Goal: Information Seeking & Learning: Learn about a topic

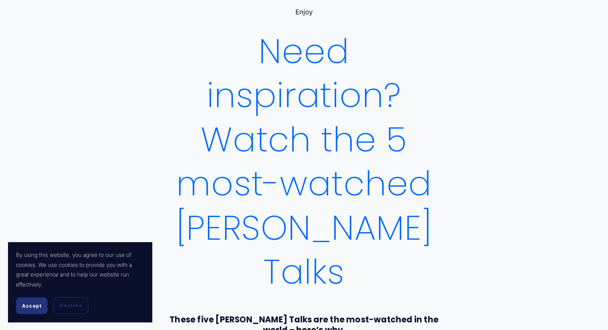
scroll to position [115, 0]
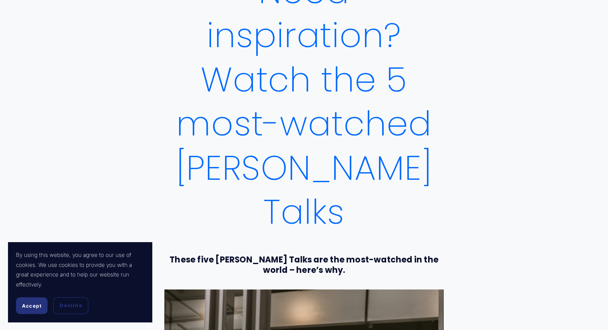
click at [21, 308] on button "Accept" at bounding box center [32, 306] width 32 height 17
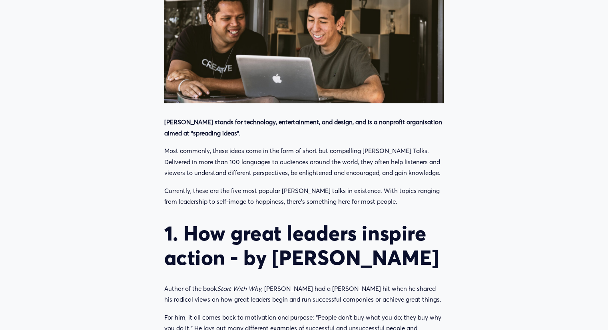
scroll to position [488, 0]
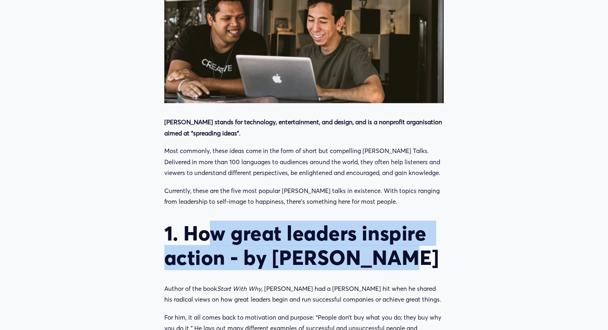
drag, startPoint x: 209, startPoint y: 196, endPoint x: 438, endPoint y: 219, distance: 230.4
click at [438, 221] on h2 "1. How great leaders inspire action - by [PERSON_NAME]" at bounding box center [304, 245] width 280 height 49
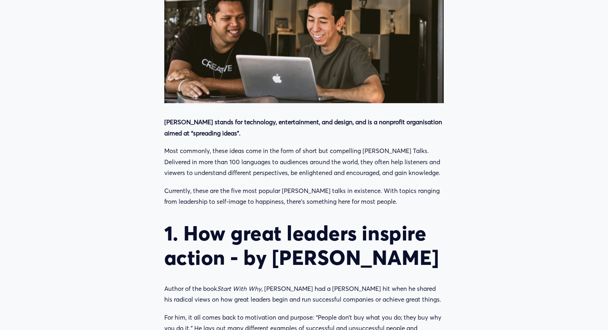
scroll to position [616, 0]
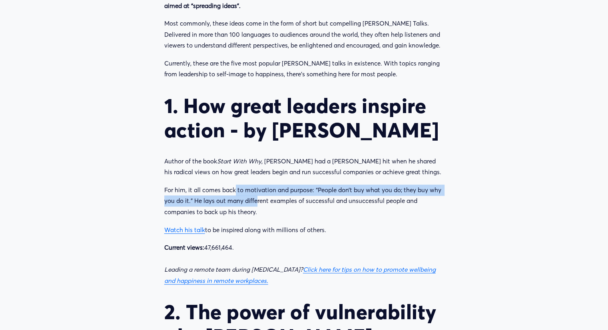
drag, startPoint x: 234, startPoint y: 136, endPoint x: 257, endPoint y: 154, distance: 28.8
click at [257, 185] on p "For him, it all comes back to motivation and purpose: “People don’t buy what yo…" at bounding box center [304, 201] width 280 height 33
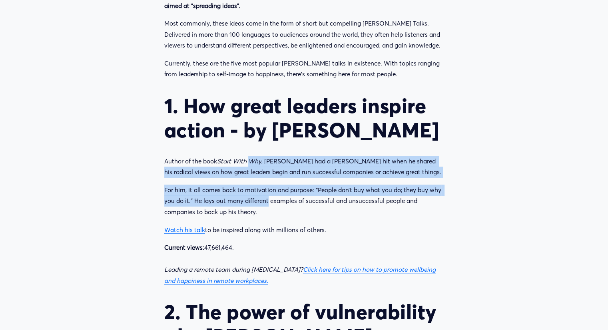
drag, startPoint x: 257, startPoint y: 154, endPoint x: 260, endPoint y: 116, distance: 38.5
click at [260, 158] on em "Start With Why" at bounding box center [239, 162] width 44 height 8
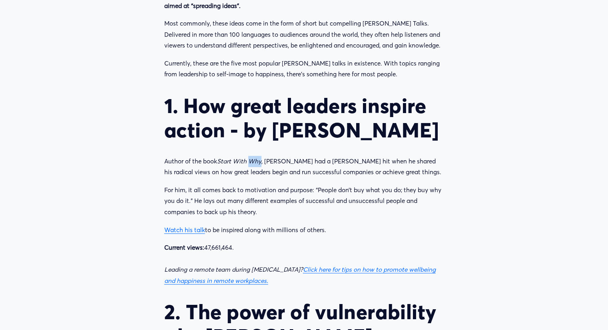
drag, startPoint x: 260, startPoint y: 116, endPoint x: 278, endPoint y: 152, distance: 40.4
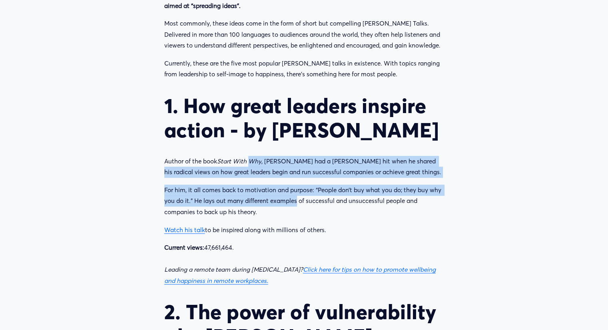
click at [278, 185] on p "For him, it all comes back to motivation and purpose: “People don’t buy what yo…" at bounding box center [304, 201] width 280 height 33
drag, startPoint x: 278, startPoint y: 152, endPoint x: 282, endPoint y: 114, distance: 38.2
click at [282, 156] on p "Author of the book Start With Why , [PERSON_NAME] had a [PERSON_NAME] hit when …" at bounding box center [304, 167] width 280 height 22
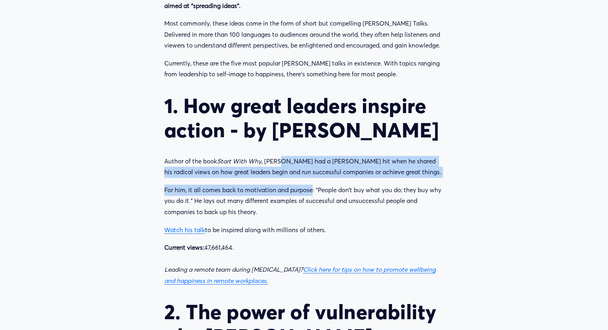
drag, startPoint x: 282, startPoint y: 114, endPoint x: 290, endPoint y: 145, distance: 31.8
click at [290, 185] on p "For him, it all comes back to motivation and purpose: “People don’t buy what yo…" at bounding box center [304, 201] width 280 height 33
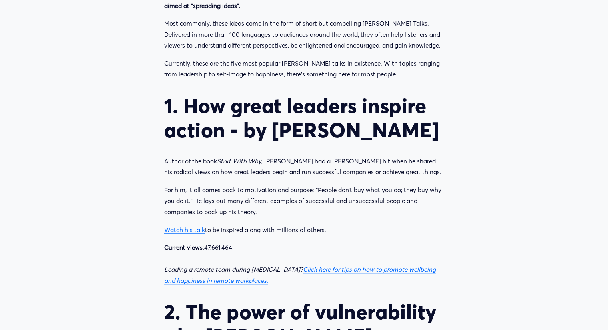
scroll to position [619, 0]
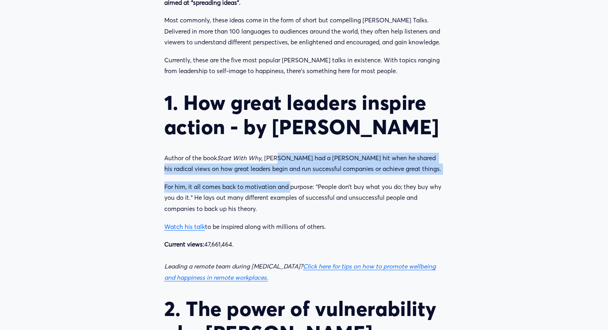
drag, startPoint x: 290, startPoint y: 145, endPoint x: 280, endPoint y: 117, distance: 29.2
click at [280, 153] on p "Author of the book Start With Why , [PERSON_NAME] had a [PERSON_NAME] hit when …" at bounding box center [304, 164] width 280 height 22
drag, startPoint x: 280, startPoint y: 117, endPoint x: 289, endPoint y: 152, distance: 36.3
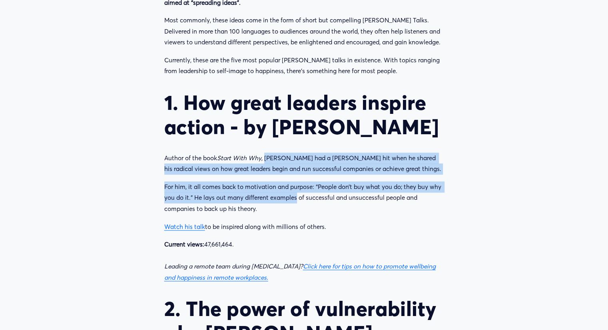
click at [289, 182] on p "For him, it all comes back to motivation and purpose: “People don’t buy what yo…" at bounding box center [304, 198] width 280 height 33
drag, startPoint x: 289, startPoint y: 152, endPoint x: 283, endPoint y: 114, distance: 38.9
click at [283, 153] on p "Author of the book Start With Why , [PERSON_NAME] had a [PERSON_NAME] hit when …" at bounding box center [304, 164] width 280 height 22
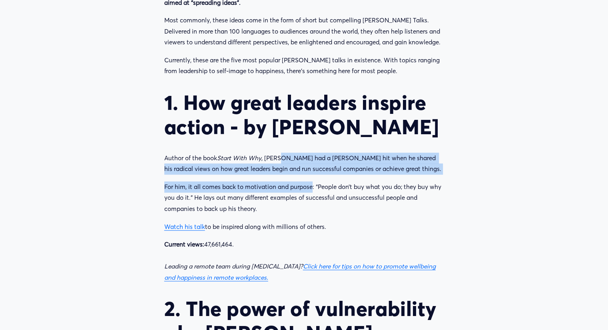
drag, startPoint x: 283, startPoint y: 114, endPoint x: 298, endPoint y: 152, distance: 41.0
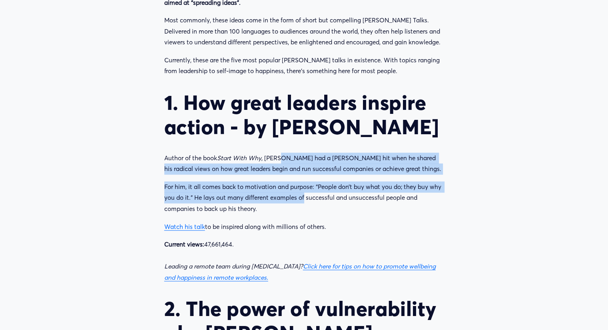
click at [298, 182] on p "For him, it all comes back to motivation and purpose: “People don’t buy what yo…" at bounding box center [304, 198] width 280 height 33
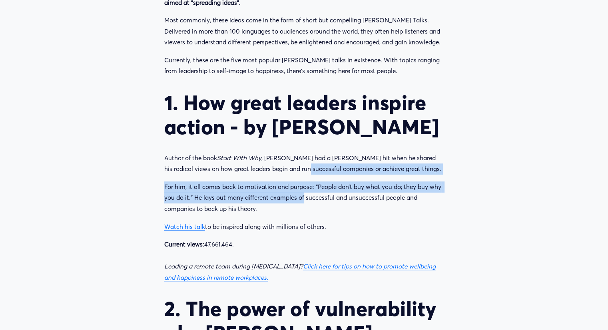
drag, startPoint x: 298, startPoint y: 152, endPoint x: 289, endPoint y: 127, distance: 26.7
click at [289, 153] on p "Author of the book Start With Why , [PERSON_NAME] had a [PERSON_NAME] hit when …" at bounding box center [304, 164] width 280 height 22
drag, startPoint x: 289, startPoint y: 127, endPoint x: 296, endPoint y: 157, distance: 30.4
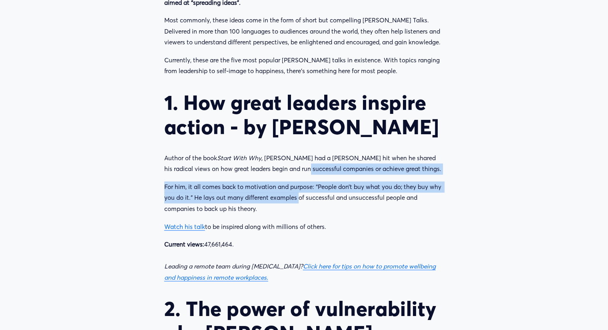
click at [296, 182] on p "For him, it all comes back to motivation and purpose: “People don’t buy what yo…" at bounding box center [304, 198] width 280 height 33
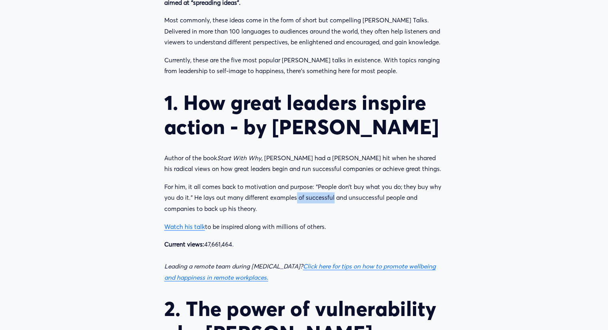
drag, startPoint x: 296, startPoint y: 157, endPoint x: 310, endPoint y: 149, distance: 16.6
click at [310, 182] on p "For him, it all comes back to motivation and purpose: “People don’t buy what yo…" at bounding box center [304, 198] width 280 height 33
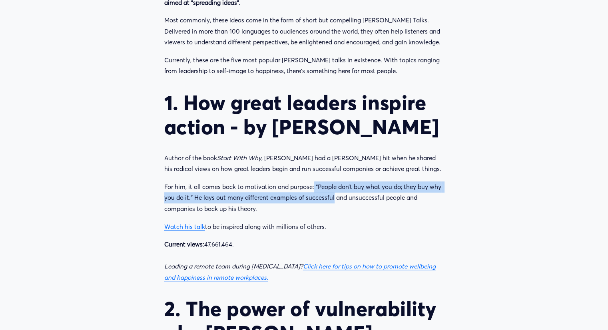
drag, startPoint x: 310, startPoint y: 149, endPoint x: 314, endPoint y: 134, distance: 15.2
drag, startPoint x: 314, startPoint y: 134, endPoint x: 326, endPoint y: 152, distance: 21.2
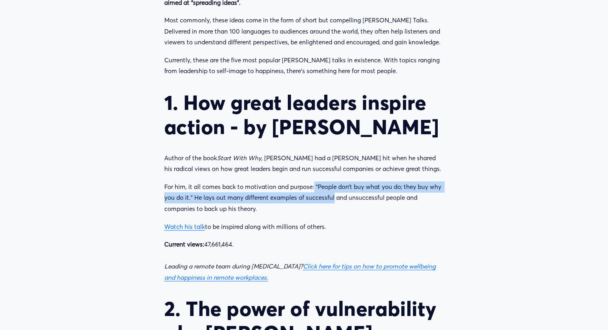
click at [326, 182] on p "For him, it all comes back to motivation and purpose: “People don’t buy what yo…" at bounding box center [304, 198] width 280 height 33
drag, startPoint x: 326, startPoint y: 152, endPoint x: 261, endPoint y: 149, distance: 65.6
click at [261, 182] on p "For him, it all comes back to motivation and purpose: “People don’t buy what yo…" at bounding box center [304, 198] width 280 height 33
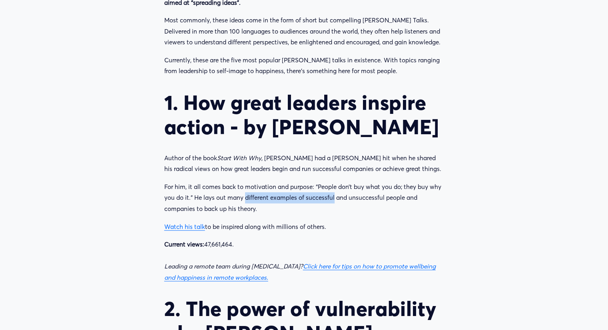
click at [261, 182] on p "For him, it all comes back to motivation and purpose: “People don’t buy what yo…" at bounding box center [304, 198] width 280 height 33
drag, startPoint x: 261, startPoint y: 149, endPoint x: 309, endPoint y: 162, distance: 49.7
click at [309, 182] on p "For him, it all comes back to motivation and purpose: “People don’t buy what yo…" at bounding box center [304, 198] width 280 height 33
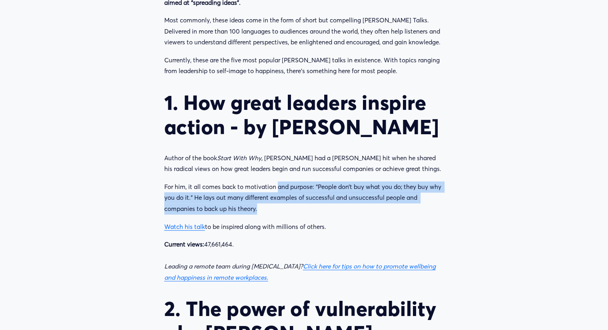
drag, startPoint x: 309, startPoint y: 162, endPoint x: 275, endPoint y: 128, distance: 47.8
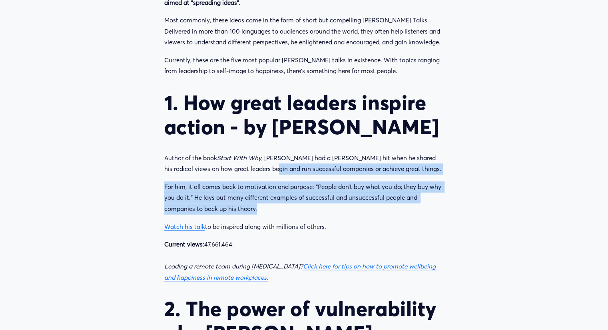
click at [275, 153] on p "Author of the book Start With Why , [PERSON_NAME] had a [PERSON_NAME] hit when …" at bounding box center [304, 164] width 280 height 22
drag, startPoint x: 275, startPoint y: 128, endPoint x: 301, endPoint y: 160, distance: 41.2
click at [301, 182] on p "For him, it all comes back to motivation and purpose: “People don’t buy what yo…" at bounding box center [304, 198] width 280 height 33
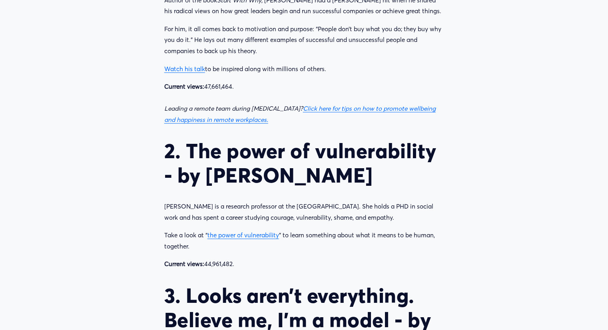
scroll to position [777, 0]
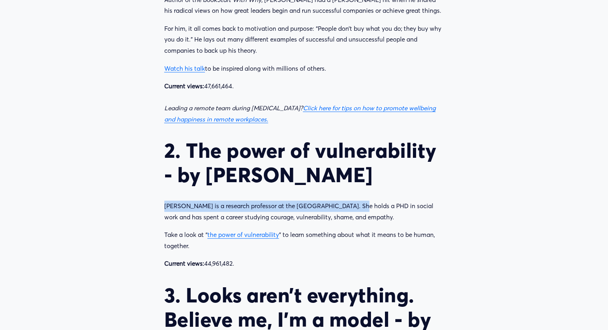
drag, startPoint x: 347, startPoint y: 165, endPoint x: 162, endPoint y: 152, distance: 185.3
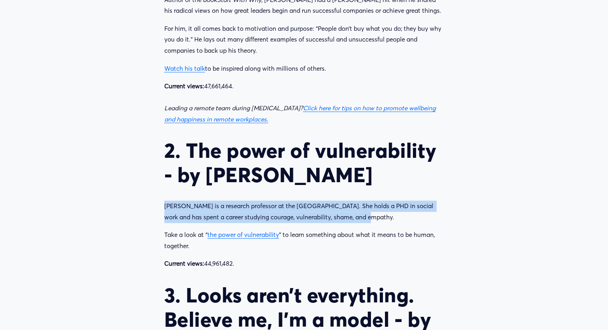
drag, startPoint x: 162, startPoint y: 152, endPoint x: 354, endPoint y: 172, distance: 192.3
click at [354, 201] on p "[PERSON_NAME] is a research professor at the [GEOGRAPHIC_DATA]. She holds a PHD…" at bounding box center [304, 212] width 280 height 22
drag, startPoint x: 354, startPoint y: 172, endPoint x: 177, endPoint y: 170, distance: 176.8
click at [177, 201] on p "[PERSON_NAME] is a research professor at the [GEOGRAPHIC_DATA]. She holds a PHD…" at bounding box center [304, 212] width 280 height 22
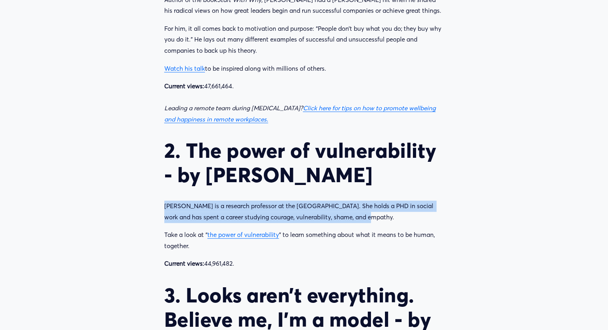
click at [177, 201] on p "[PERSON_NAME] is a research professor at the [GEOGRAPHIC_DATA]. She holds a PHD…" at bounding box center [304, 212] width 280 height 22
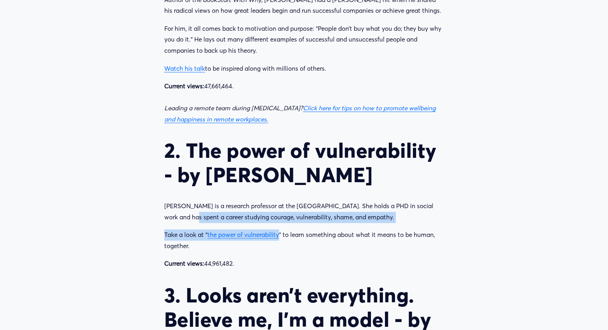
drag, startPoint x: 177, startPoint y: 170, endPoint x: 326, endPoint y: 188, distance: 150.6
click at [326, 230] on p "Take a look at “ the power of vulnerability ” to learn something about what it …" at bounding box center [304, 241] width 280 height 22
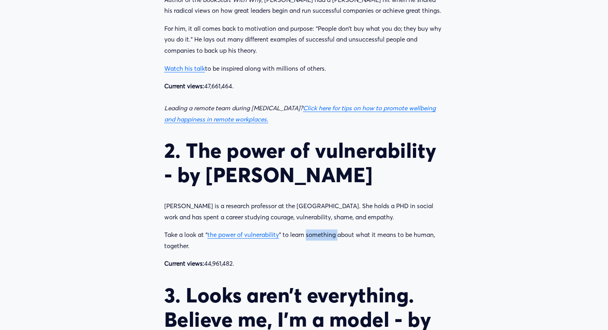
click at [326, 230] on p "Take a look at “ the power of vulnerability ” to learn something about what it …" at bounding box center [304, 241] width 280 height 22
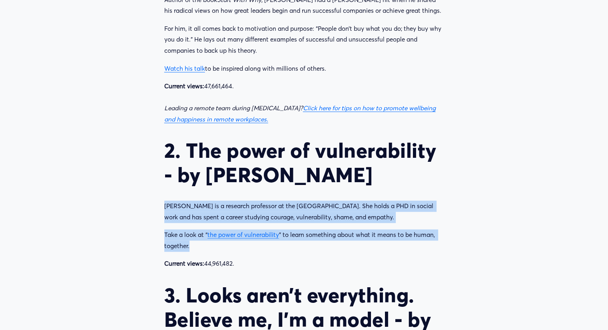
drag, startPoint x: 326, startPoint y: 188, endPoint x: 272, endPoint y: 176, distance: 55.5
click at [272, 201] on p "[PERSON_NAME] is a research professor at the [GEOGRAPHIC_DATA]. She holds a PHD…" at bounding box center [304, 212] width 280 height 22
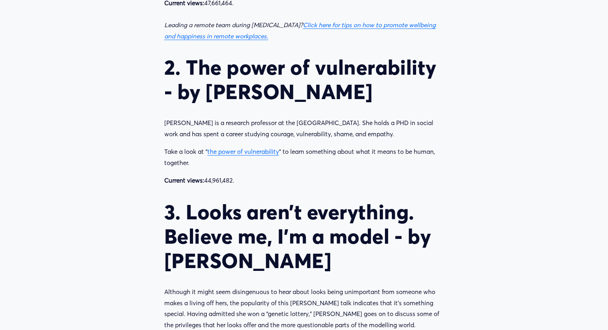
scroll to position [861, 0]
drag, startPoint x: 272, startPoint y: 176, endPoint x: 366, endPoint y: 224, distance: 105.9
click at [366, 224] on h2 "3. Looks aren’t everything. Believe me, I’m a model - by [PERSON_NAME]" at bounding box center [304, 236] width 280 height 73
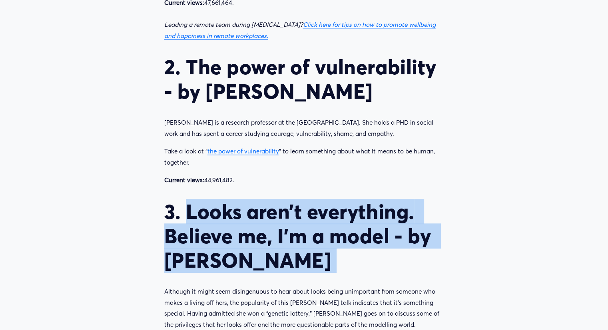
drag, startPoint x: 366, startPoint y: 224, endPoint x: 205, endPoint y: 151, distance: 177.6
click at [205, 151] on div "[PERSON_NAME] stands for technology, entertainment, and design, and is a nonpro…" at bounding box center [304, 334] width 280 height 1180
drag, startPoint x: 205, startPoint y: 151, endPoint x: 349, endPoint y: 215, distance: 157.6
click at [349, 215] on div "[PERSON_NAME] stands for technology, entertainment, and design, and is a nonpro…" at bounding box center [304, 334] width 280 height 1180
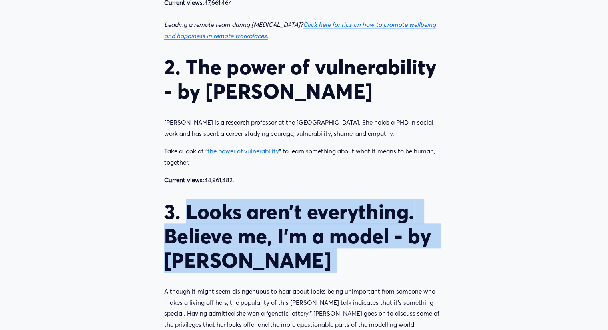
click at [349, 215] on h2 "3. Looks aren’t everything. Believe me, I’m a model - by [PERSON_NAME]" at bounding box center [304, 236] width 280 height 73
drag, startPoint x: 349, startPoint y: 215, endPoint x: 227, endPoint y: 176, distance: 127.5
click at [227, 200] on h2 "3. Looks aren’t everything. Believe me, I’m a model - by [PERSON_NAME]" at bounding box center [304, 236] width 280 height 73
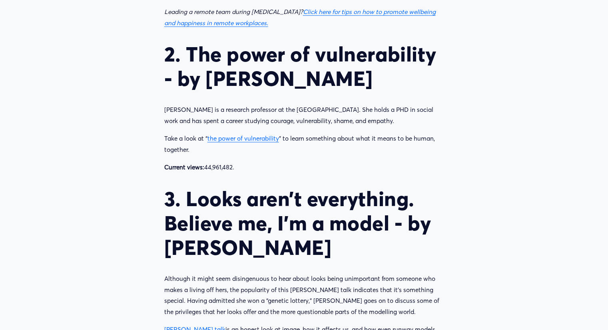
scroll to position [858, 0]
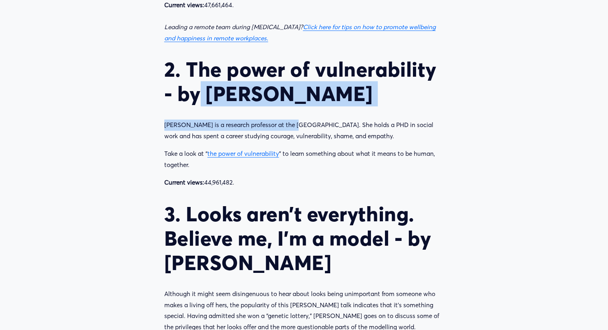
drag, startPoint x: 202, startPoint y: 43, endPoint x: 294, endPoint y: 63, distance: 93.4
click at [294, 63] on div "[PERSON_NAME] stands for technology, entertainment, and design, and is a nonpro…" at bounding box center [304, 336] width 280 height 1180
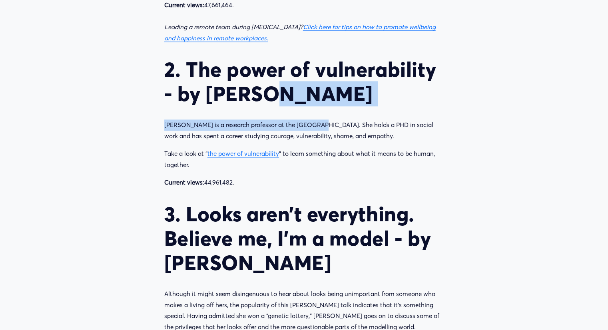
drag, startPoint x: 294, startPoint y: 63, endPoint x: 265, endPoint y: 46, distance: 32.8
click at [265, 46] on div "[PERSON_NAME] stands for technology, entertainment, and design, and is a nonpro…" at bounding box center [304, 336] width 280 height 1180
click at [265, 57] on h2 "2. The power of vulnerability - by [PERSON_NAME]" at bounding box center [304, 81] width 280 height 49
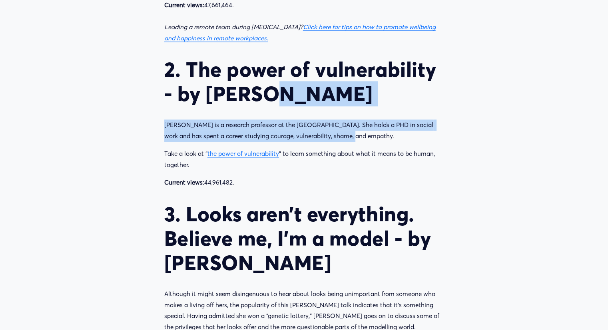
drag, startPoint x: 265, startPoint y: 46, endPoint x: 325, endPoint y: 89, distance: 73.7
click at [325, 89] on div "[PERSON_NAME] stands for technology, entertainment, and design, and is a nonpro…" at bounding box center [304, 336] width 280 height 1180
click at [325, 120] on p "[PERSON_NAME] is a research professor at the [GEOGRAPHIC_DATA]. She holds a PHD…" at bounding box center [304, 131] width 280 height 22
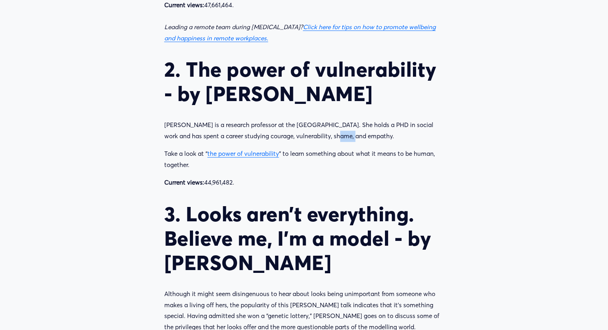
drag, startPoint x: 325, startPoint y: 89, endPoint x: 320, endPoint y: 80, distance: 10.0
click at [320, 120] on p "[PERSON_NAME] is a research professor at the [GEOGRAPHIC_DATA]. She holds a PHD…" at bounding box center [304, 131] width 280 height 22
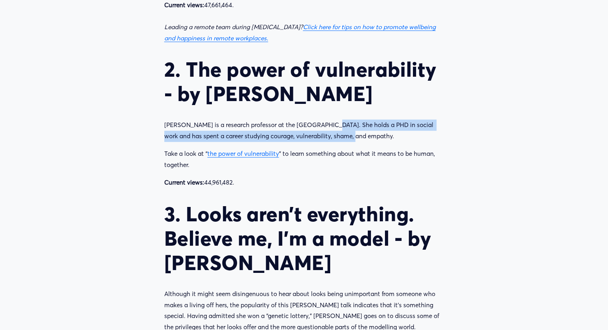
click at [320, 120] on p "[PERSON_NAME] is a research professor at the [GEOGRAPHIC_DATA]. She holds a PHD…" at bounding box center [304, 131] width 280 height 22
drag, startPoint x: 320, startPoint y: 80, endPoint x: 338, endPoint y: 98, distance: 25.2
click at [338, 98] on div "[PERSON_NAME] stands for technology, entertainment, and design, and is a nonpro…" at bounding box center [304, 336] width 280 height 1180
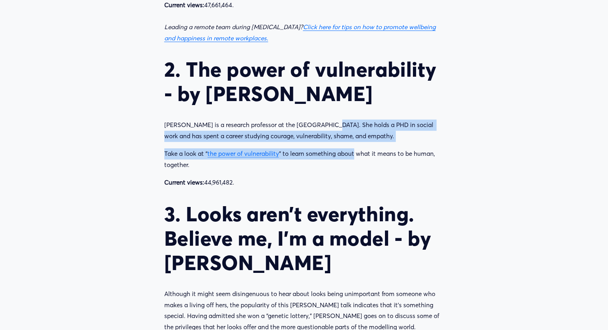
click at [338, 98] on div "[PERSON_NAME] stands for technology, entertainment, and design, and is a nonpro…" at bounding box center [304, 336] width 280 height 1180
drag, startPoint x: 338, startPoint y: 98, endPoint x: 305, endPoint y: 82, distance: 37.0
click at [305, 82] on div "[PERSON_NAME] stands for technology, entertainment, and design, and is a nonpro…" at bounding box center [304, 336] width 280 height 1180
click at [305, 120] on p "[PERSON_NAME] is a research professor at the [GEOGRAPHIC_DATA]. She holds a PHD…" at bounding box center [304, 131] width 280 height 22
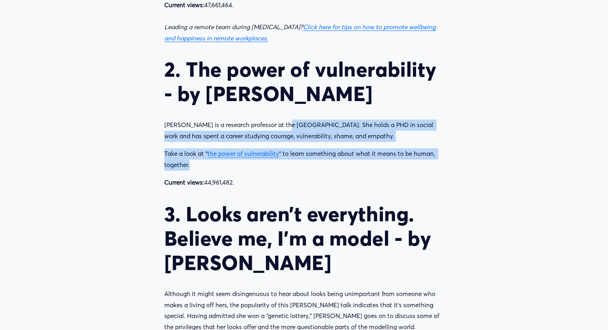
drag, startPoint x: 305, startPoint y: 82, endPoint x: 363, endPoint y: 132, distance: 76.6
click at [363, 132] on div "[PERSON_NAME] stands for technology, entertainment, and design, and is a nonpro…" at bounding box center [304, 336] width 280 height 1180
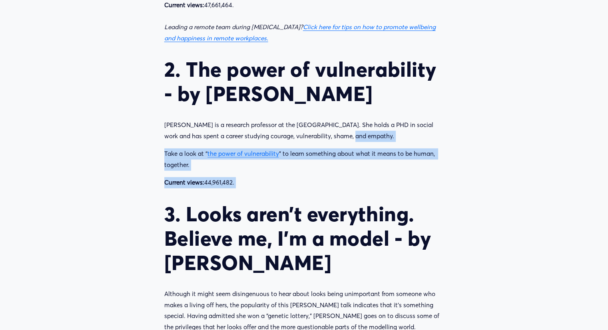
drag, startPoint x: 363, startPoint y: 132, endPoint x: 336, endPoint y: 84, distance: 55.0
click at [336, 84] on div "[PERSON_NAME] stands for technology, entertainment, and design, and is a nonpro…" at bounding box center [304, 336] width 280 height 1180
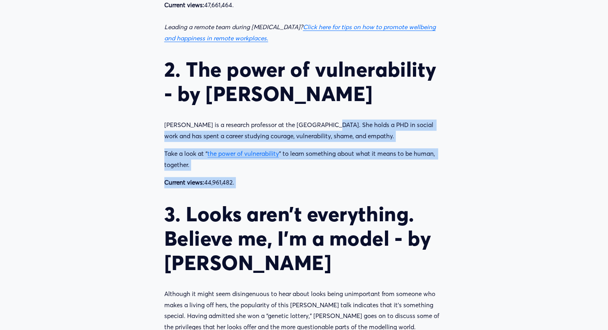
click at [336, 120] on p "[PERSON_NAME] is a research professor at the [GEOGRAPHIC_DATA]. She holds a PHD…" at bounding box center [304, 131] width 280 height 22
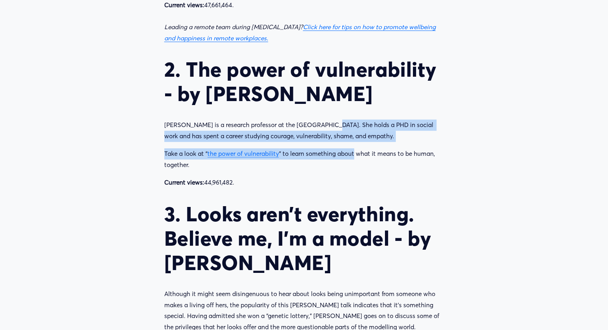
drag, startPoint x: 336, startPoint y: 84, endPoint x: 359, endPoint y: 113, distance: 37.3
click at [359, 113] on div "[PERSON_NAME] stands for technology, entertainment, and design, and is a nonpro…" at bounding box center [304, 336] width 280 height 1180
click at [359, 148] on p "Take a look at “ the power of vulnerability ” to learn something about what it …" at bounding box center [304, 159] width 280 height 22
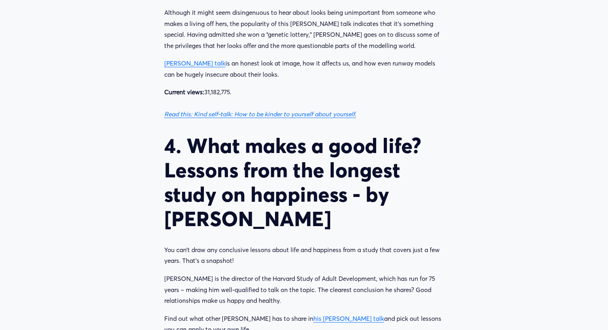
scroll to position [1141, 0]
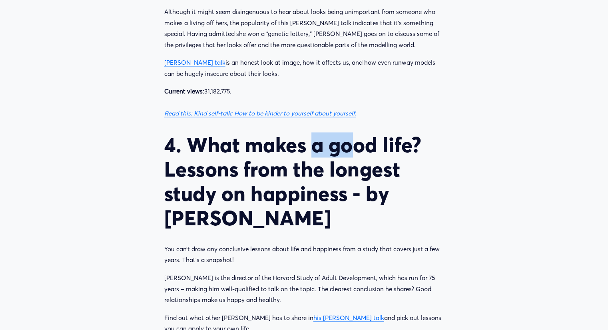
drag, startPoint x: 359, startPoint y: 113, endPoint x: 310, endPoint y: 86, distance: 56.2
click at [310, 86] on div "[PERSON_NAME] stands for technology, entertainment, and design, and is a nonpro…" at bounding box center [304, 54] width 280 height 1180
drag, startPoint x: 403, startPoint y: 166, endPoint x: 360, endPoint y: 122, distance: 61.7
click at [360, 133] on h2 "4. What makes a good life? Lessons from the longest study on happiness - by [PE…" at bounding box center [304, 182] width 280 height 98
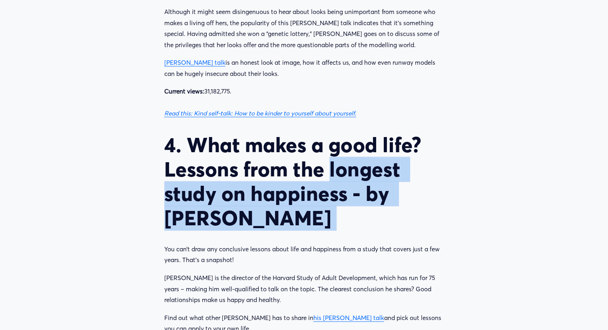
drag, startPoint x: 360, startPoint y: 122, endPoint x: 361, endPoint y: 188, distance: 66.4
click at [361, 188] on div "[PERSON_NAME] stands for technology, entertainment, and design, and is a nonpro…" at bounding box center [304, 54] width 280 height 1180
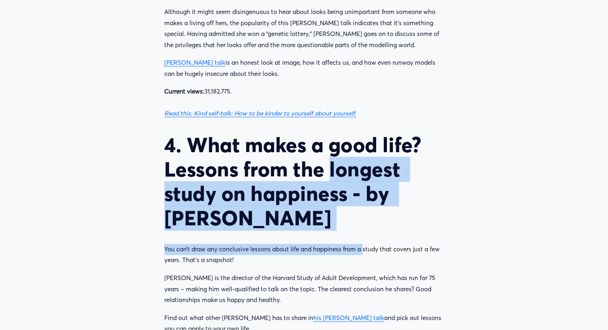
click at [361, 188] on div "[PERSON_NAME] stands for technology, entertainment, and design, and is a nonpro…" at bounding box center [304, 54] width 280 height 1180
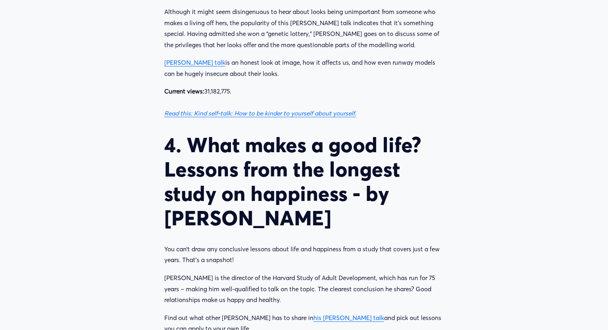
scroll to position [1174, 0]
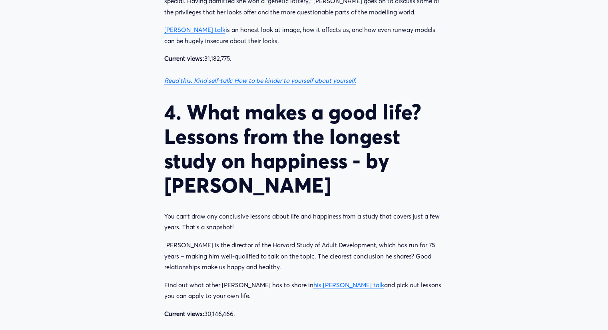
drag, startPoint x: 361, startPoint y: 188, endPoint x: 352, endPoint y: 134, distance: 54.7
click at [352, 134] on div "[PERSON_NAME] stands for technology, entertainment, and design, and is a nonpro…" at bounding box center [304, 21] width 280 height 1180
click at [352, 134] on h2 "4. What makes a good life? Lessons from the longest study on happiness - by [PE…" at bounding box center [304, 149] width 280 height 98
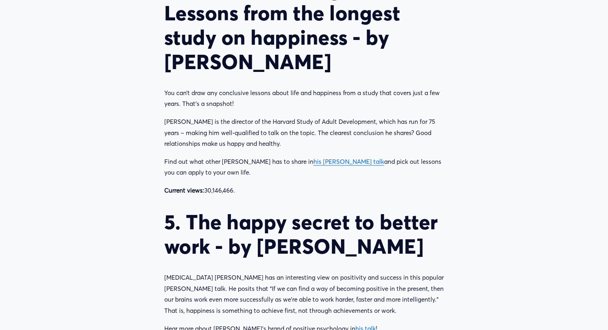
drag, startPoint x: 352, startPoint y: 134, endPoint x: 384, endPoint y: 194, distance: 67.8
click at [384, 210] on h2 "5. The happy secret to better work - by [PERSON_NAME]" at bounding box center [304, 234] width 280 height 49
drag, startPoint x: 384, startPoint y: 194, endPoint x: 366, endPoint y: 152, distance: 46.3
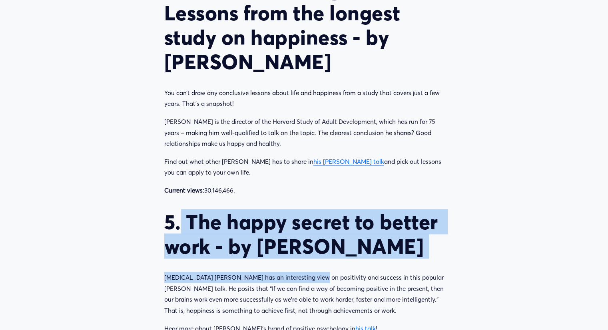
drag, startPoint x: 182, startPoint y: 178, endPoint x: 325, endPoint y: 232, distance: 152.3
click at [325, 272] on p "[MEDICAL_DATA] [PERSON_NAME] has an interesting view on positivity and success …" at bounding box center [304, 294] width 280 height 44
drag, startPoint x: 325, startPoint y: 232, endPoint x: 178, endPoint y: 143, distance: 172.1
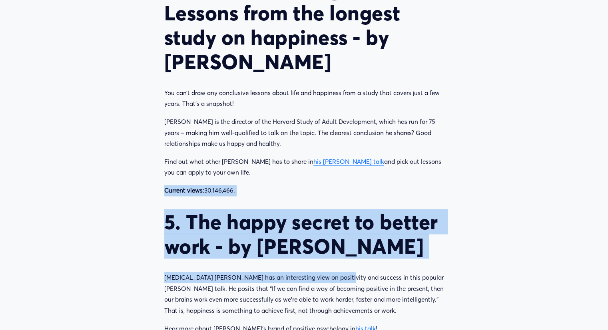
click at [178, 187] on strong "Current views:" at bounding box center [184, 191] width 40 height 8
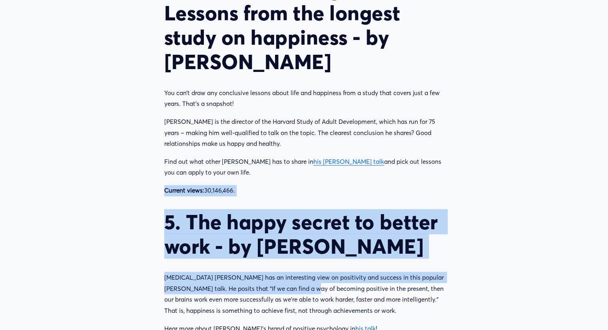
drag, startPoint x: 178, startPoint y: 143, endPoint x: 293, endPoint y: 240, distance: 151.0
click at [293, 272] on p "[MEDICAL_DATA] [PERSON_NAME] has an interesting view on positivity and success …" at bounding box center [304, 294] width 280 height 44
drag, startPoint x: 293, startPoint y: 240, endPoint x: 206, endPoint y: 177, distance: 107.7
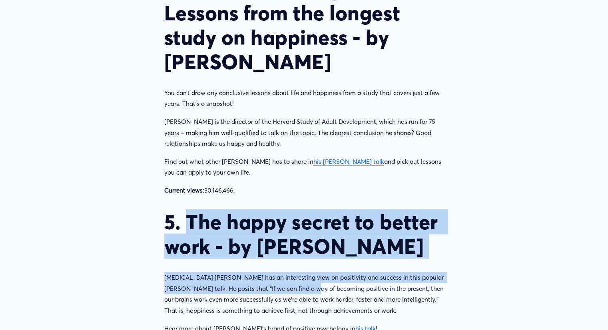
click at [206, 210] on h2 "5. The happy secret to better work - by [PERSON_NAME]" at bounding box center [304, 234] width 280 height 49
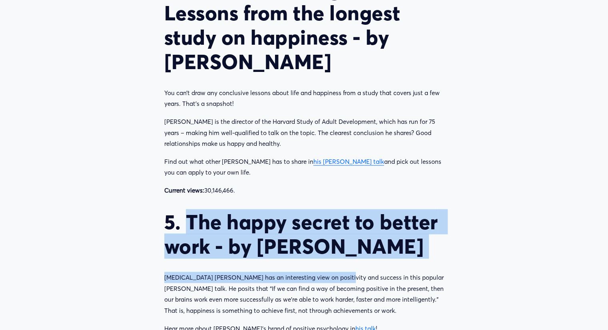
drag, startPoint x: 206, startPoint y: 177, endPoint x: 352, endPoint y: 227, distance: 154.7
drag, startPoint x: 352, startPoint y: 227, endPoint x: 167, endPoint y: 176, distance: 191.7
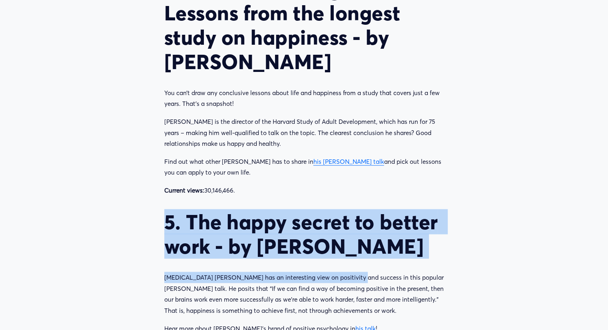
click at [167, 210] on h2 "5. The happy secret to better work - by [PERSON_NAME]" at bounding box center [304, 234] width 280 height 49
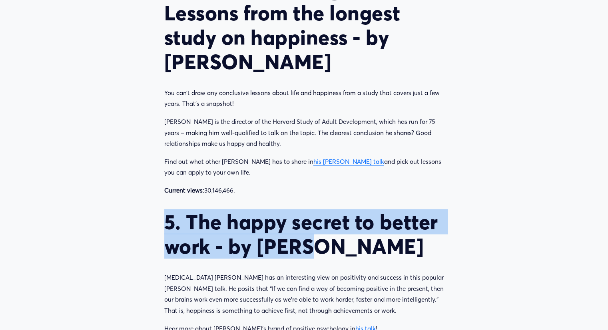
drag
click at [298, 213] on h2 "5. The happy secret to better work - by [PERSON_NAME]" at bounding box center [304, 234] width 280 height 49
click at [179, 210] on h2 "5. The happy secret to better work - by [PERSON_NAME]" at bounding box center [304, 234] width 280 height 49
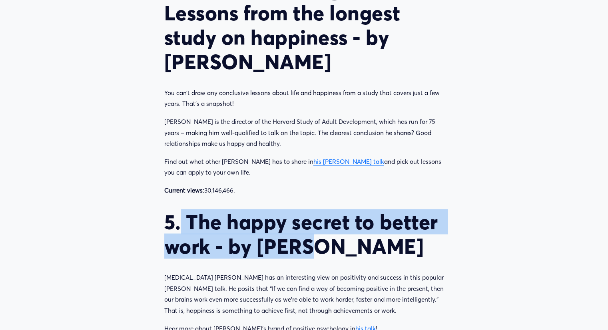
click at [310, 210] on h2 "5. The happy secret to better work - by [PERSON_NAME]" at bounding box center [304, 234] width 280 height 49
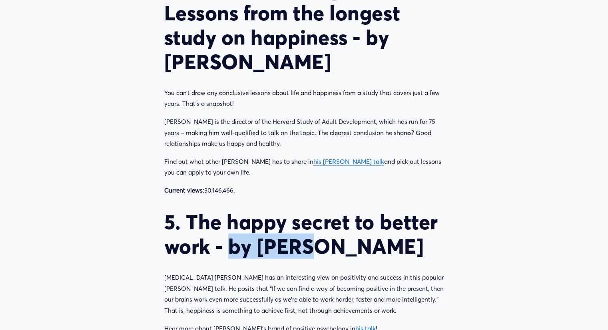
click at [222, 210] on h2 "5. The happy secret to better work - by [PERSON_NAME]" at bounding box center [304, 234] width 280 height 49
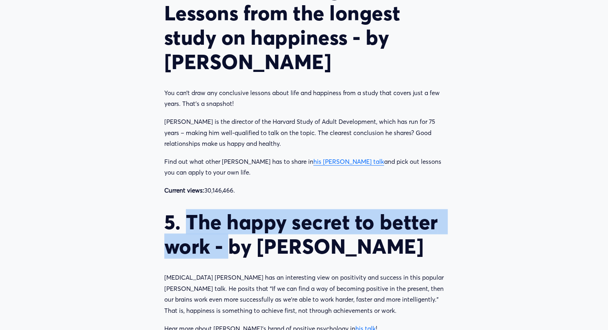
click at [193, 210] on h2 "5. The happy secret to better work - by [PERSON_NAME]" at bounding box center [304, 234] width 280 height 49
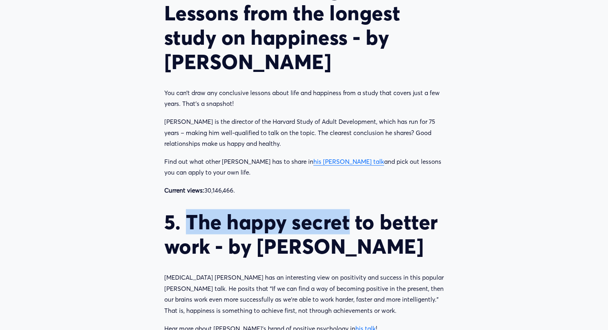
click at [357, 210] on h2 "5. The happy secret to better work - by [PERSON_NAME]" at bounding box center [304, 234] width 280 height 49
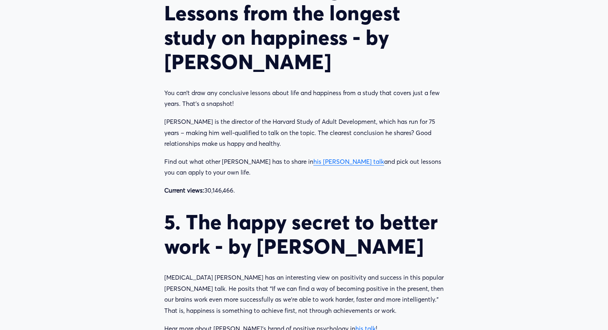
scroll to position [1323, 0]
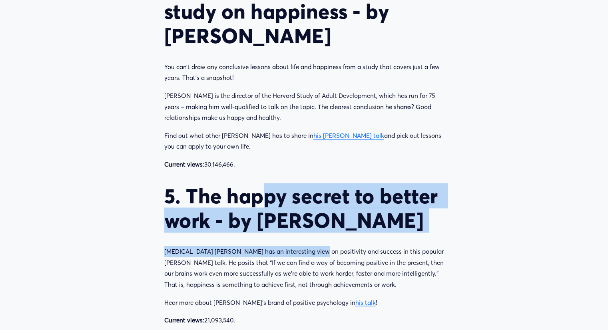
click at [268, 184] on h2 "5. The happy secret to better work - by [PERSON_NAME]" at bounding box center [304, 208] width 280 height 49
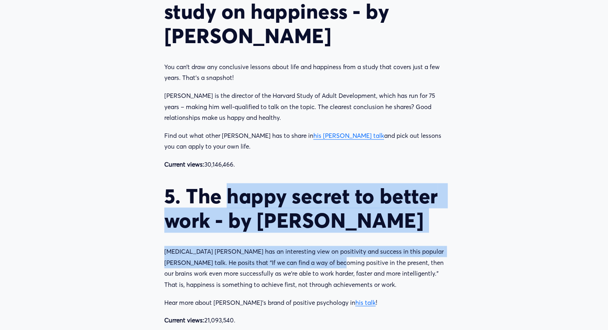
click at [336, 246] on p "[MEDICAL_DATA] [PERSON_NAME] has an interesting view on positivity and success …" at bounding box center [304, 268] width 280 height 44
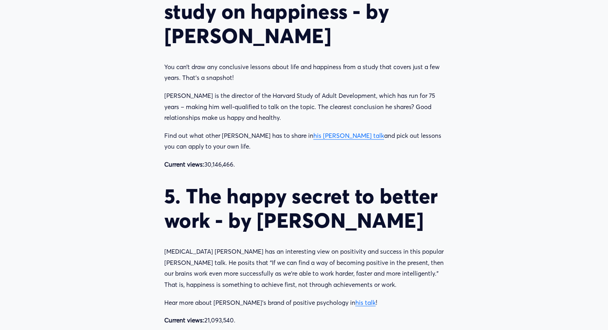
click at [306, 184] on h2 "5. The happy secret to better work - by [PERSON_NAME]" at bounding box center [304, 208] width 280 height 49
click at [326, 246] on p "[MEDICAL_DATA] [PERSON_NAME] has an interesting view on positivity and success …" at bounding box center [304, 268] width 280 height 44
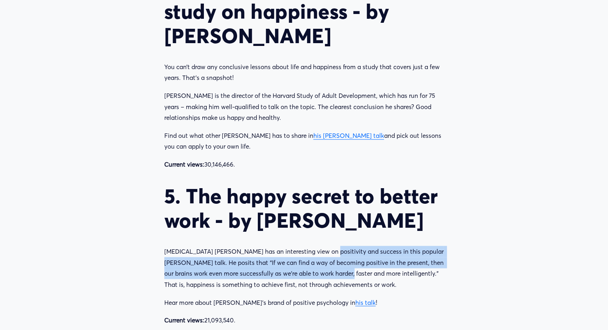
click at [326, 246] on p "[MEDICAL_DATA] [PERSON_NAME] has an interesting view on positivity and success …" at bounding box center [304, 268] width 280 height 44
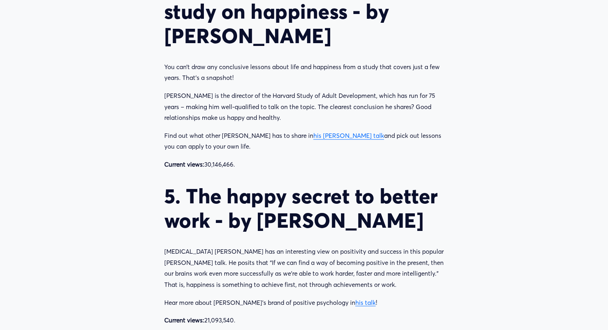
click at [356, 299] on link "his talk" at bounding box center [366, 303] width 20 height 8
